Goal: Find specific page/section: Find specific page/section

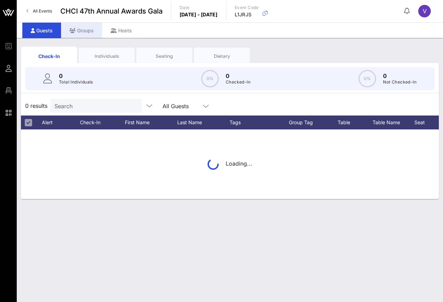
click at [86, 32] on div "Groups" at bounding box center [81, 31] width 41 height 16
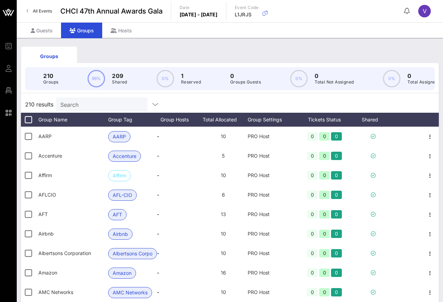
click at [108, 105] on input "Search" at bounding box center [101, 104] width 82 height 9
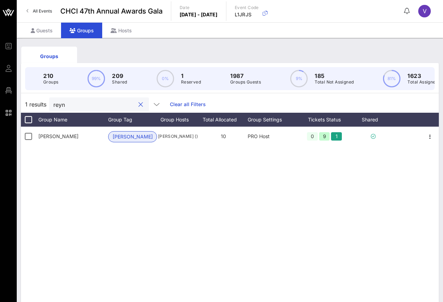
click at [81, 158] on div "[PERSON_NAME] [PERSON_NAME] [PERSON_NAME] () 10 PRO Host 0 9 1" at bounding box center [229, 231] width 417 height 209
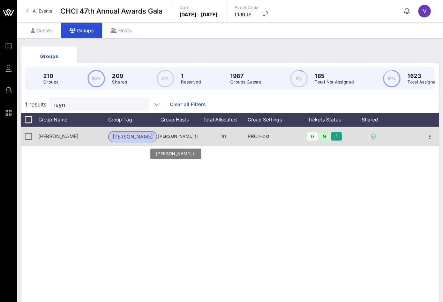
click at [192, 140] on span "[PERSON_NAME] ()" at bounding box center [178, 136] width 42 height 7
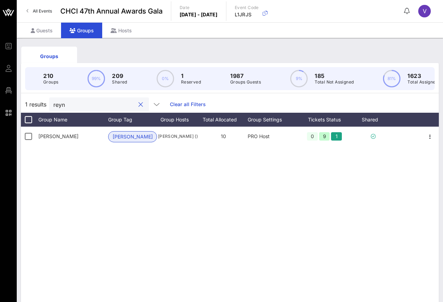
click at [103, 109] on input "reyn" at bounding box center [94, 104] width 82 height 9
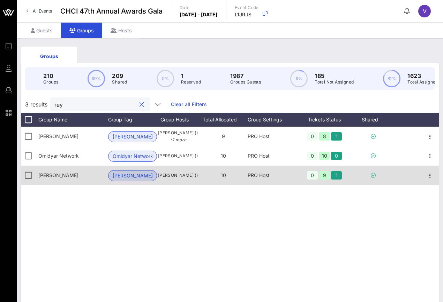
type input "rey"
click at [118, 181] on span "[PERSON_NAME]" at bounding box center [133, 176] width 40 height 10
click at [163, 185] on div "[PERSON_NAME] ()" at bounding box center [178, 176] width 42 height 20
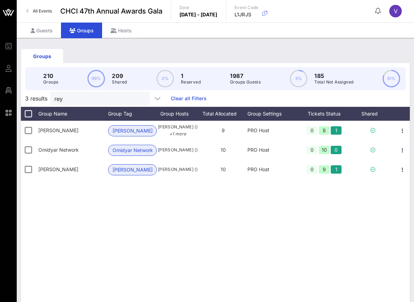
click at [201, 213] on div "[PERSON_NAME] [PERSON_NAME] [PERSON_NAME] () +1 more 9 PRO Host 0 8 1 Omidyar N…" at bounding box center [215, 225] width 389 height 209
